Goal: Task Accomplishment & Management: Use online tool/utility

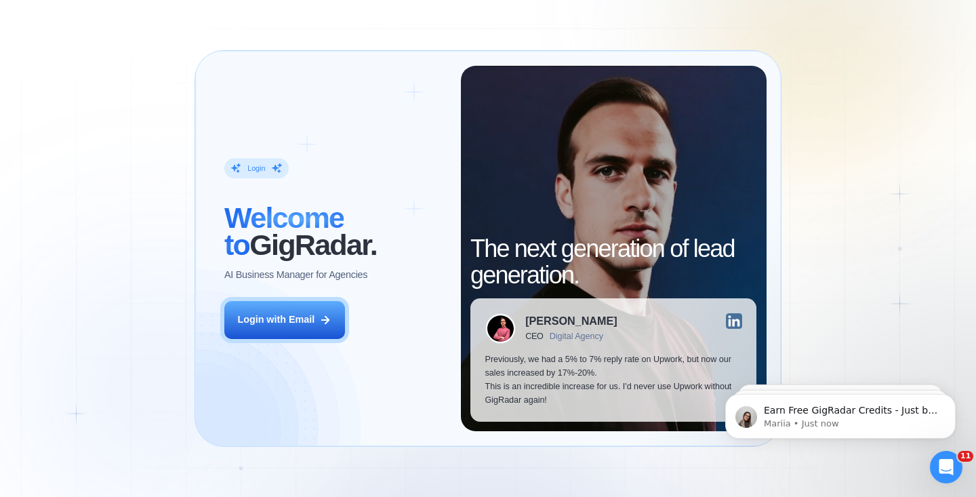
click at [354, 311] on div "Login ‍ Welcome to GigRadar. AI Business Manager for Agencies Login with Email" at bounding box center [334, 249] width 251 height 366
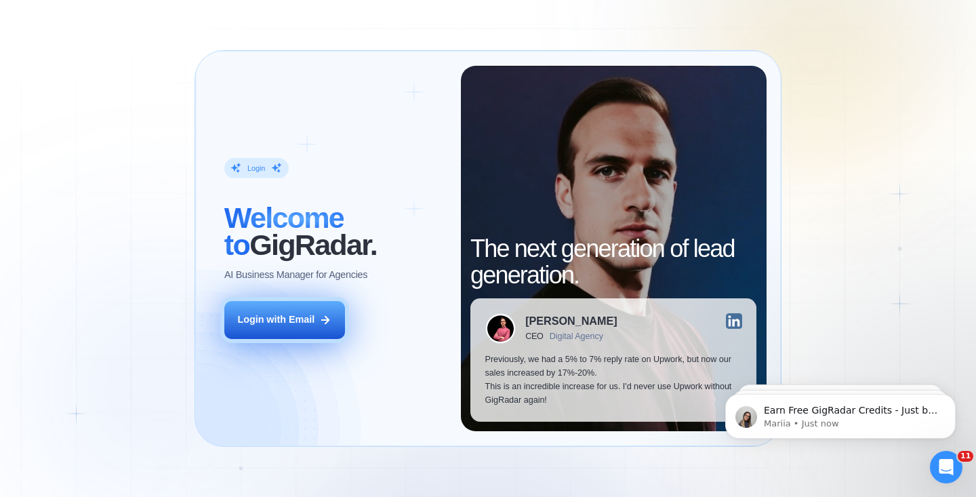
click at [311, 321] on div "Login with Email" at bounding box center [275, 320] width 77 height 14
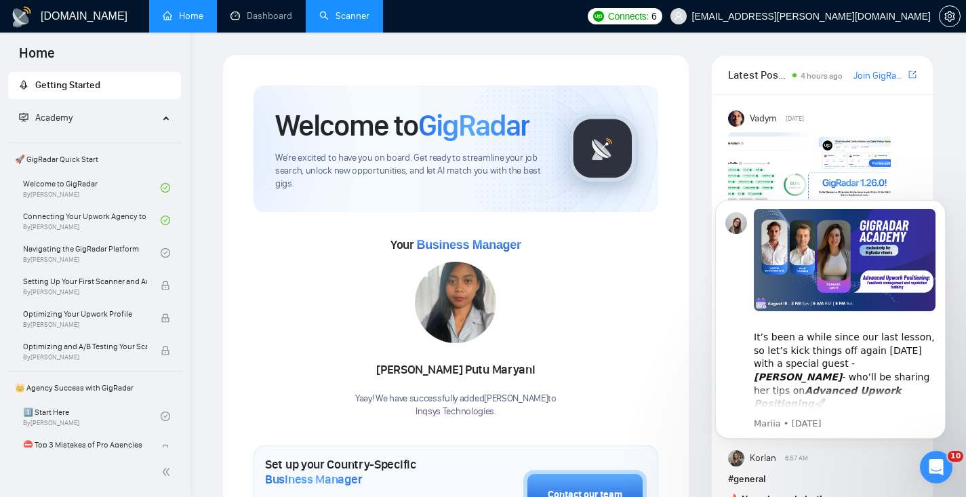
click at [365, 10] on link "Scanner" at bounding box center [344, 16] width 50 height 12
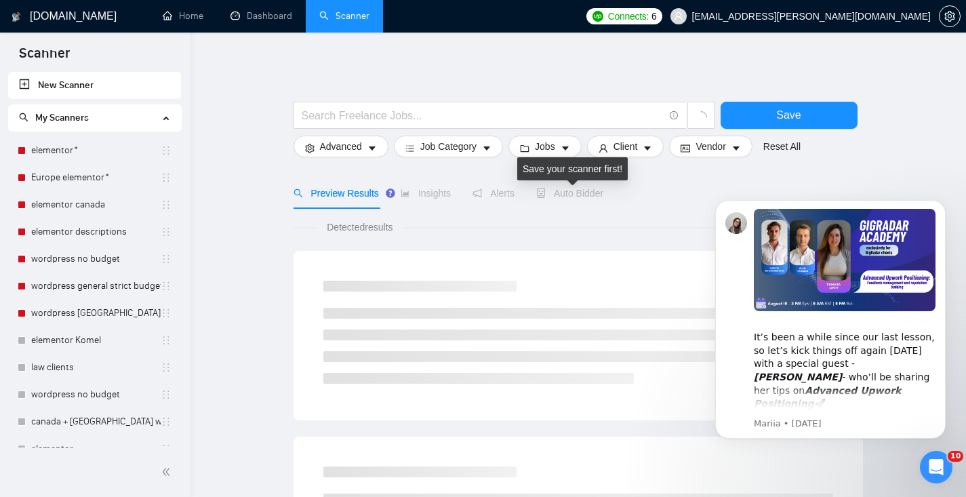
click at [582, 193] on span "Auto Bidder" at bounding box center [569, 193] width 67 height 11
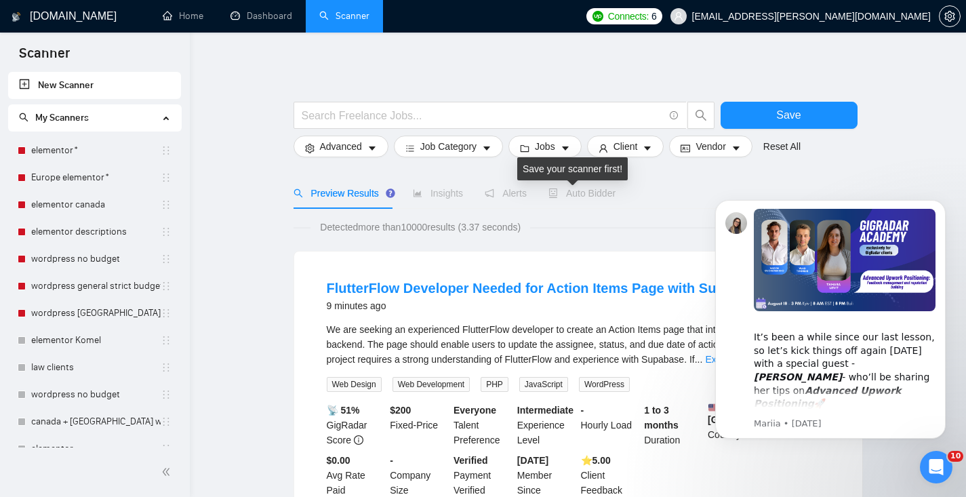
click at [571, 189] on span "Auto Bidder" at bounding box center [581, 193] width 67 height 11
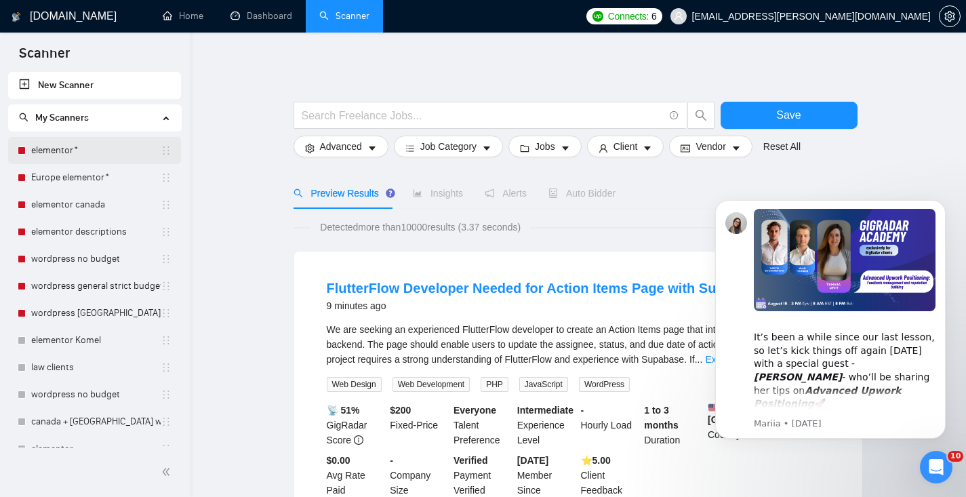
click at [78, 150] on link "elementor*" at bounding box center [95, 150] width 129 height 27
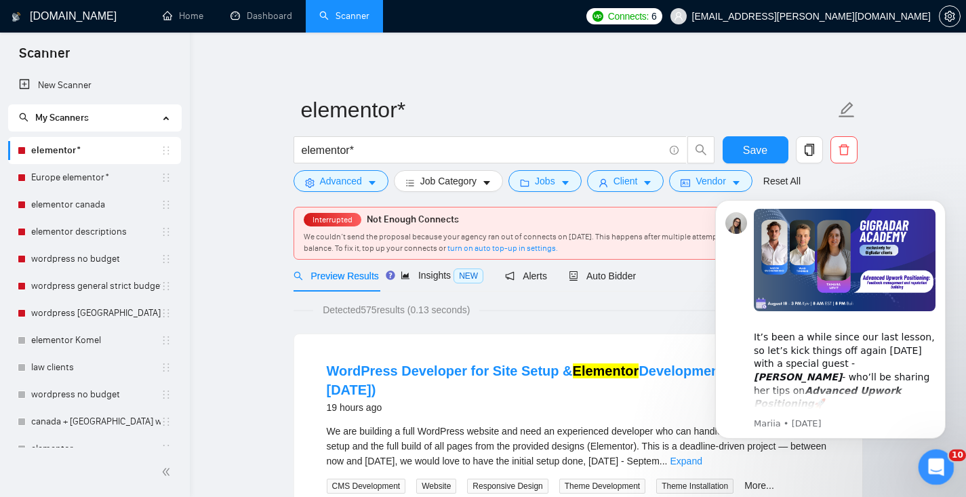
click at [936, 457] on icon "Open Intercom Messenger" at bounding box center [934, 465] width 22 height 22
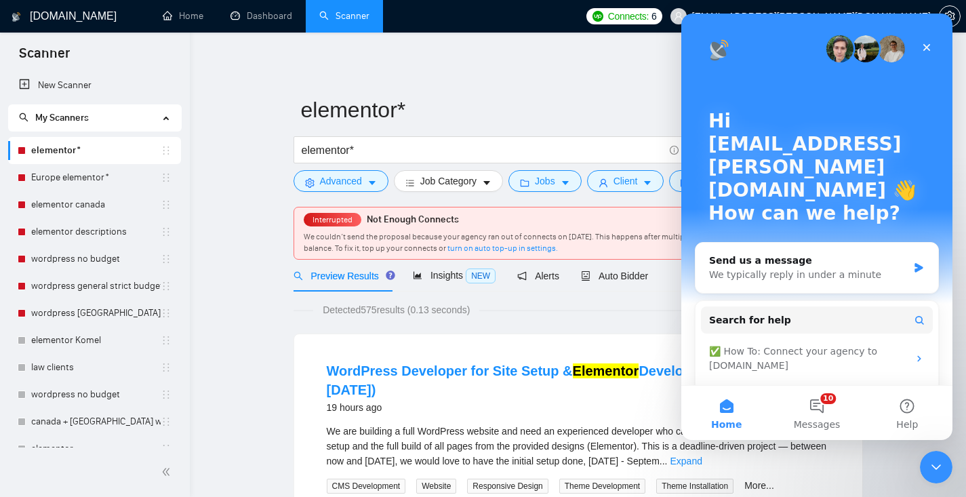
click at [924, 44] on icon "Close" at bounding box center [926, 47] width 7 height 7
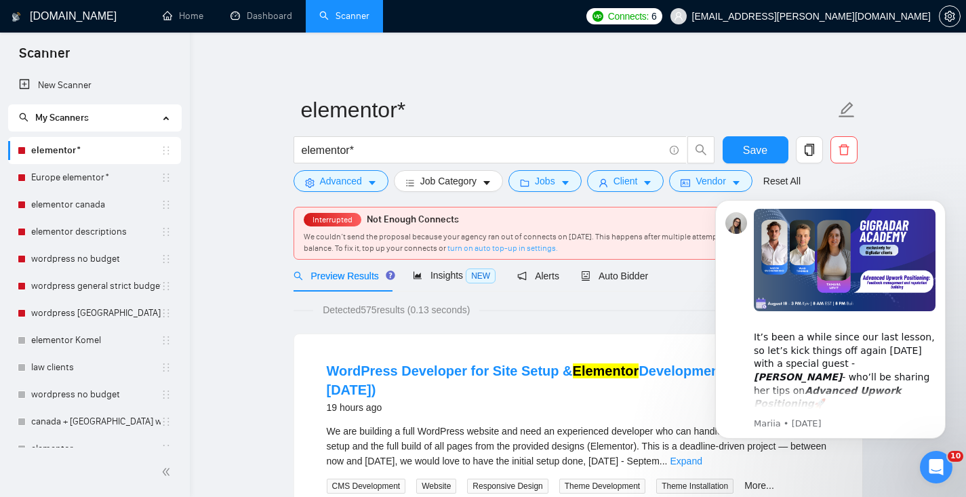
click at [516, 246] on link "turn on auto top-up in settings." at bounding box center [502, 247] width 110 height 9
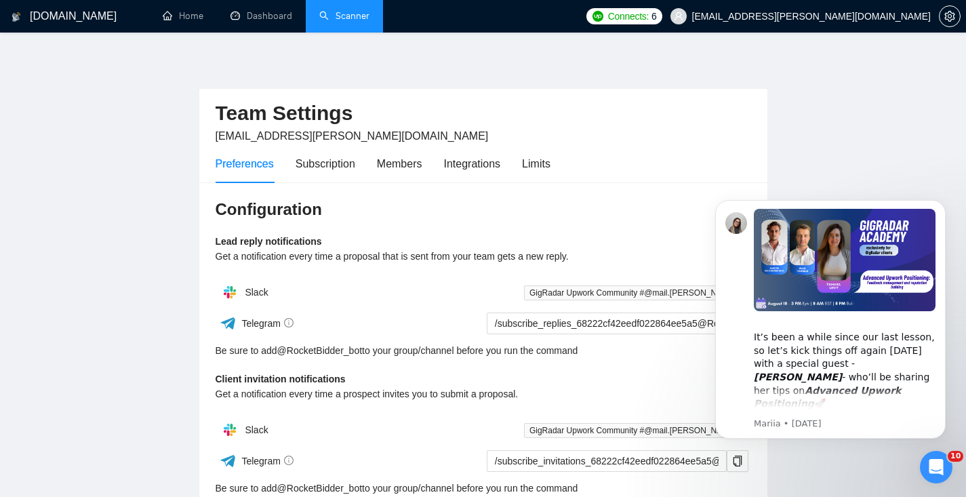
scroll to position [375, 0]
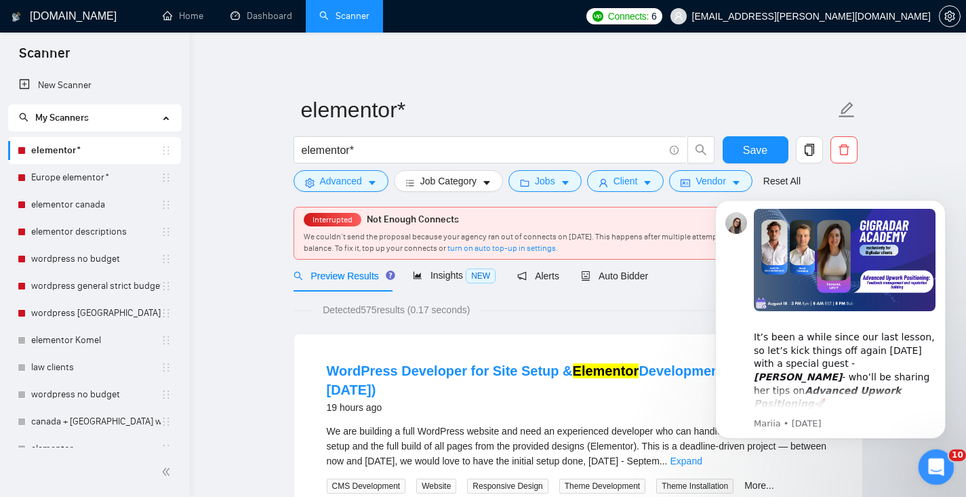
click at [942, 467] on icon "Open Intercom Messenger" at bounding box center [934, 465] width 22 height 22
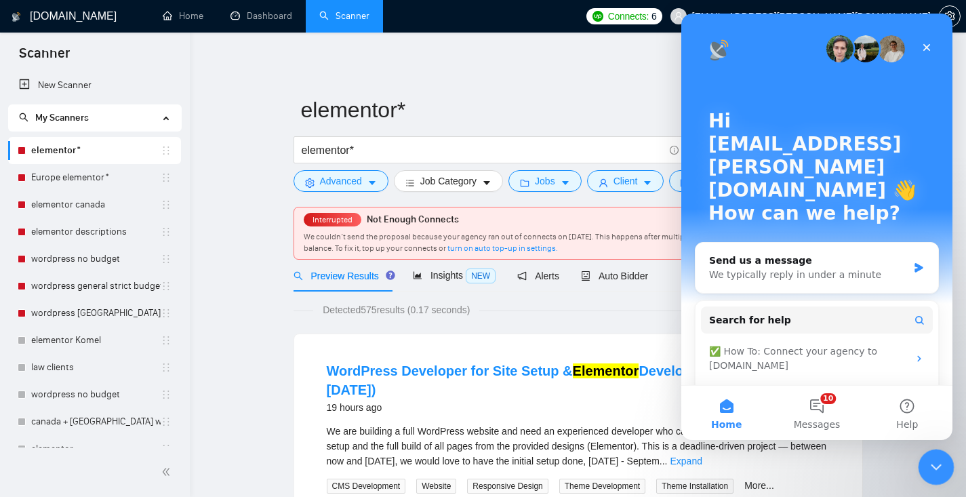
click at [943, 468] on div "Close Intercom Messenger" at bounding box center [934, 465] width 33 height 33
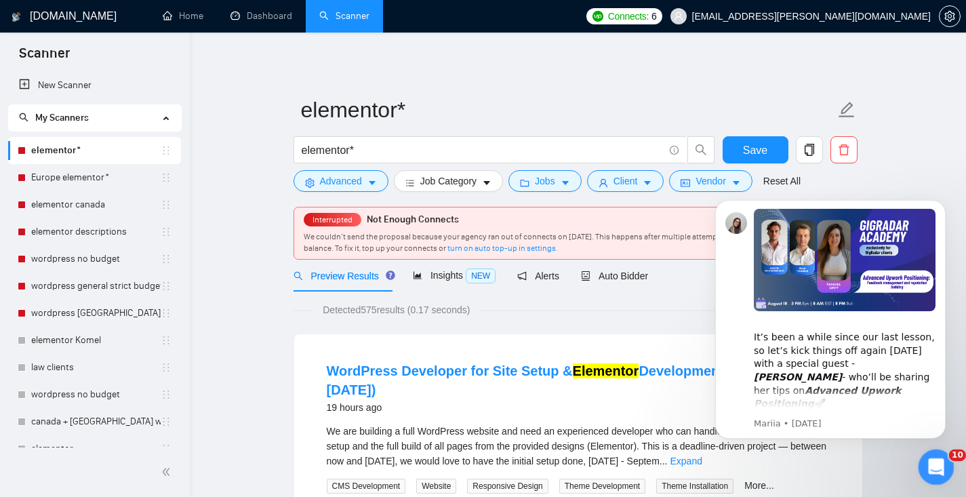
click at [942, 466] on icon "Open Intercom Messenger" at bounding box center [934, 465] width 22 height 22
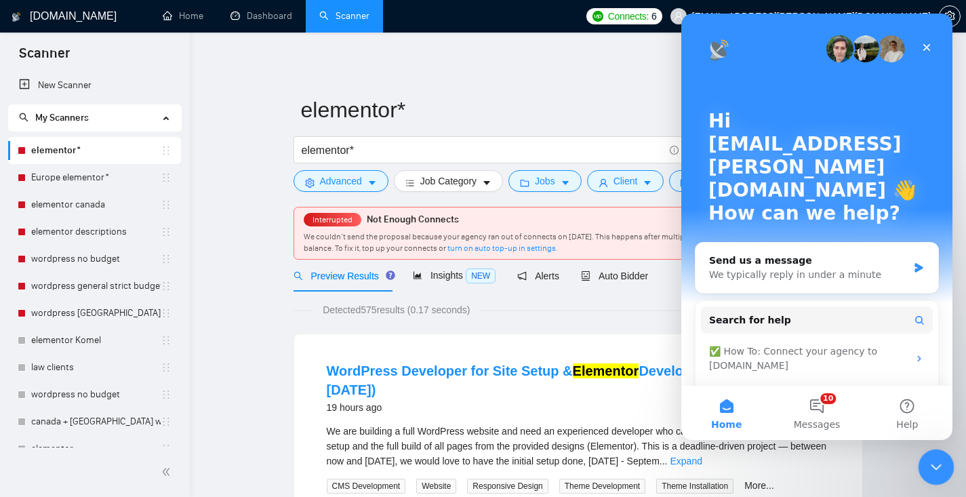
click at [942, 466] on div "Close Intercom Messenger" at bounding box center [934, 465] width 33 height 33
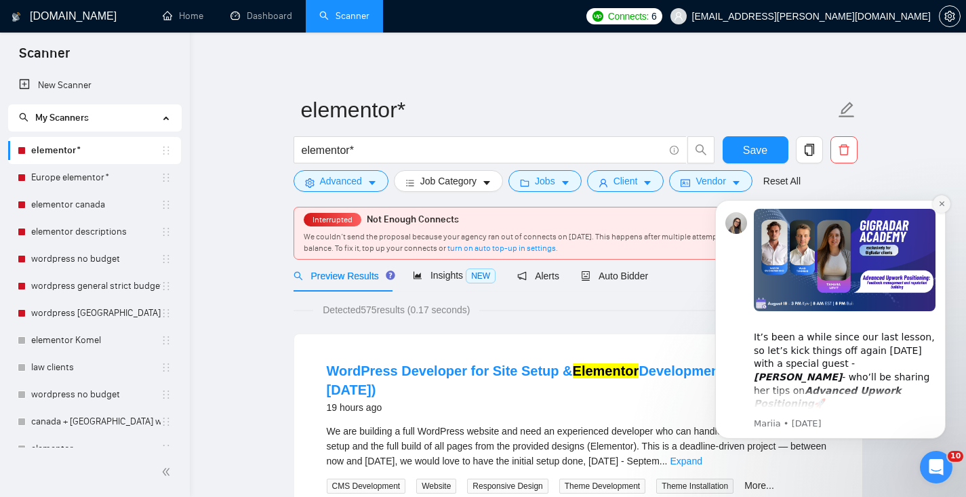
click at [943, 206] on icon "Dismiss notification" at bounding box center [941, 203] width 7 height 7
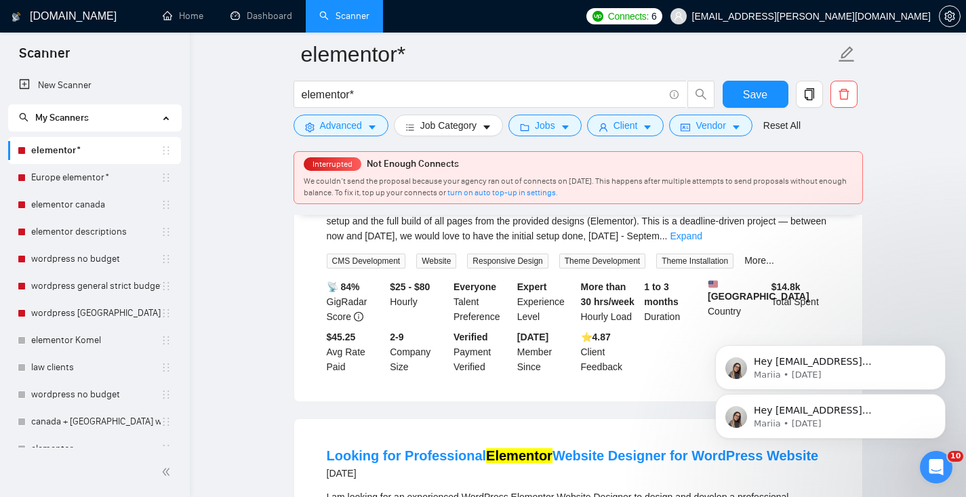
scroll to position [35, 0]
